Goal: Task Accomplishment & Management: Manage account settings

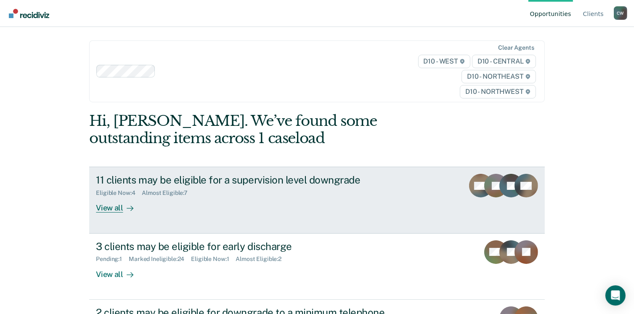
click at [222, 223] on link "11 clients may be eligible for a supervision level downgrade Eligible Now : 4 A…" at bounding box center [316, 200] width 455 height 67
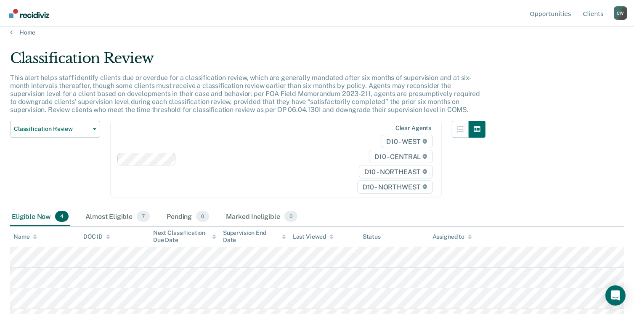
scroll to position [23, 0]
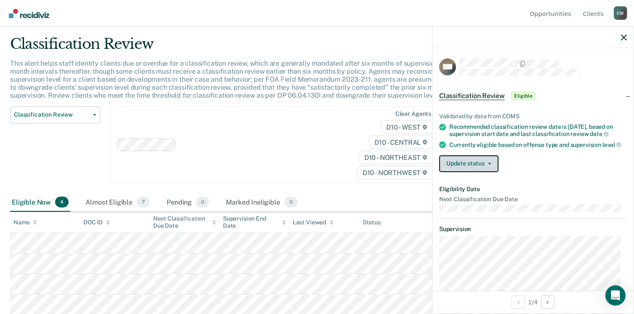
click at [477, 169] on button "Update status" at bounding box center [468, 163] width 59 height 17
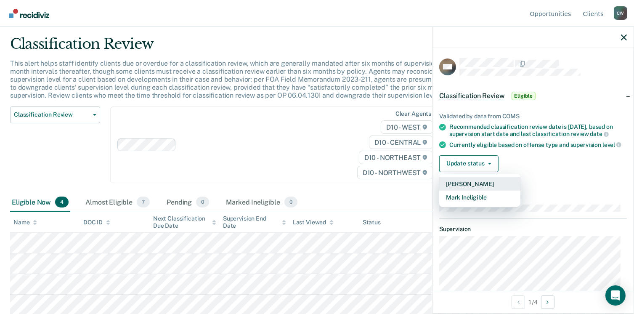
click at [471, 191] on button "[PERSON_NAME]" at bounding box center [479, 183] width 81 height 13
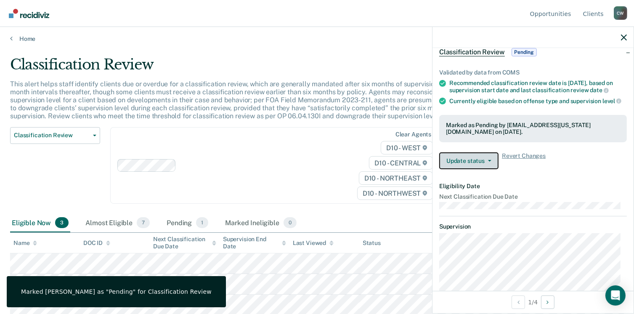
scroll to position [0, 0]
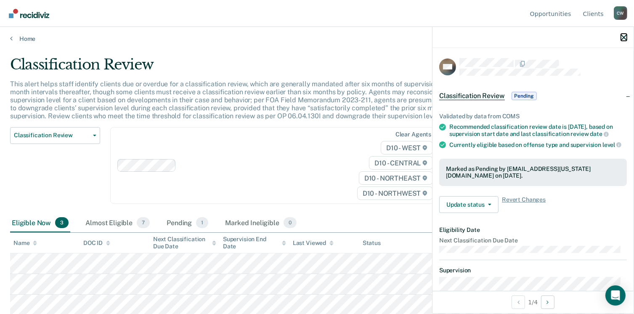
drag, startPoint x: 624, startPoint y: 36, endPoint x: 608, endPoint y: 43, distance: 17.7
click at [624, 36] on icon "button" at bounding box center [624, 38] width 6 height 6
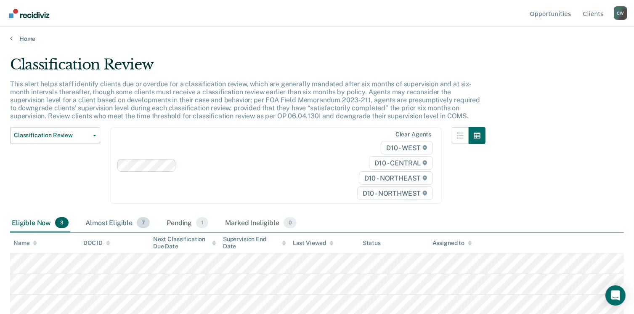
drag, startPoint x: 109, startPoint y: 216, endPoint x: 109, endPoint y: 221, distance: 5.1
click at [109, 218] on div "Almost Eligible 7" at bounding box center [118, 223] width 68 height 19
click at [42, 221] on div "Eligible Now 3" at bounding box center [40, 223] width 60 height 19
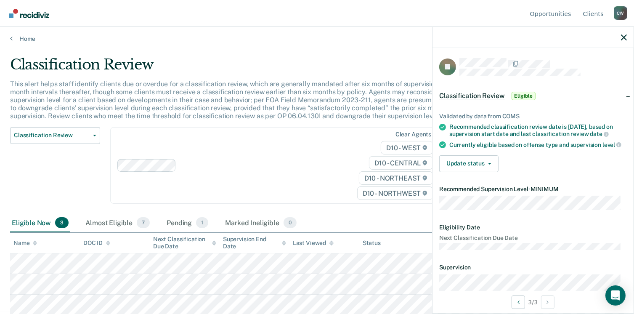
click at [314, 13] on nav "Opportunities Client s [PERSON_NAME] [PERSON_NAME] Profile How it works Log Out" at bounding box center [317, 13] width 621 height 27
click at [626, 37] on icon "button" at bounding box center [624, 38] width 6 height 6
